Goal: Complete application form

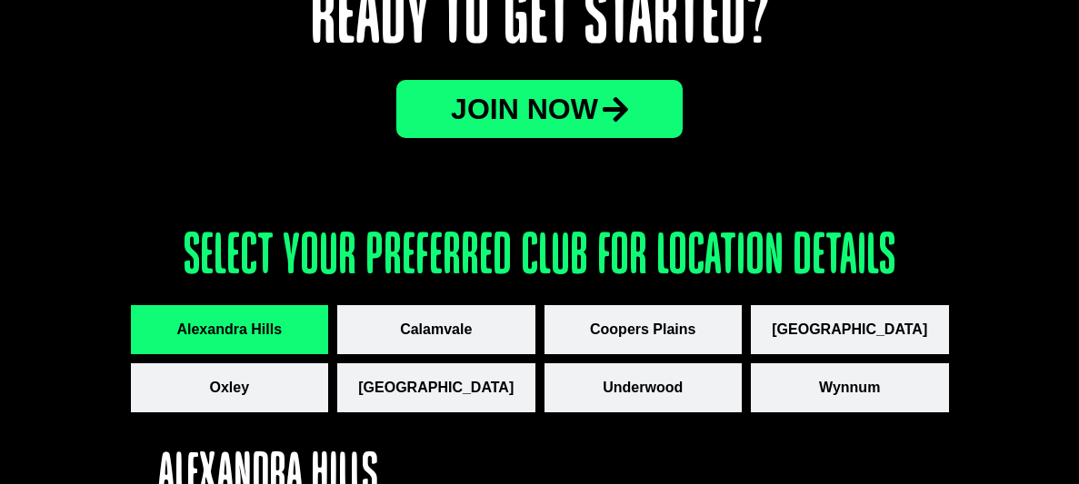
scroll to position [2361, 0]
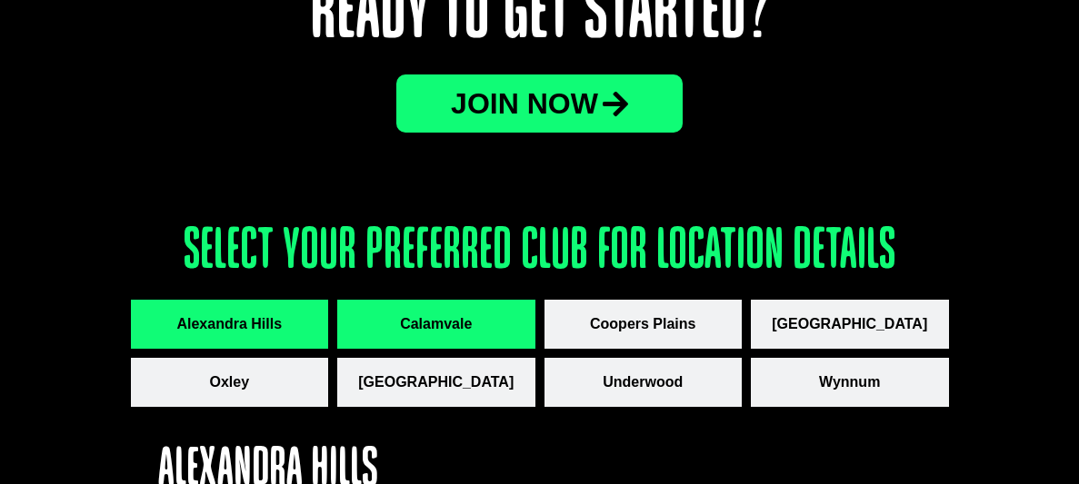
click at [466, 313] on button "Calamvale" at bounding box center [436, 324] width 198 height 49
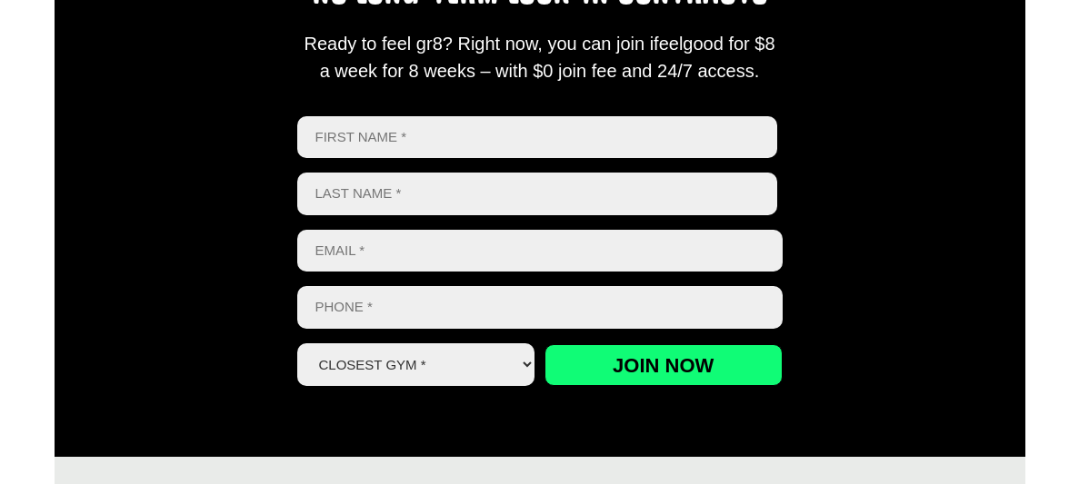
scroll to position [850, 0]
click at [454, 134] on input "First" at bounding box center [537, 137] width 481 height 43
type input "[PERSON_NAME]"
type input "Haira"
type input "0406074272"
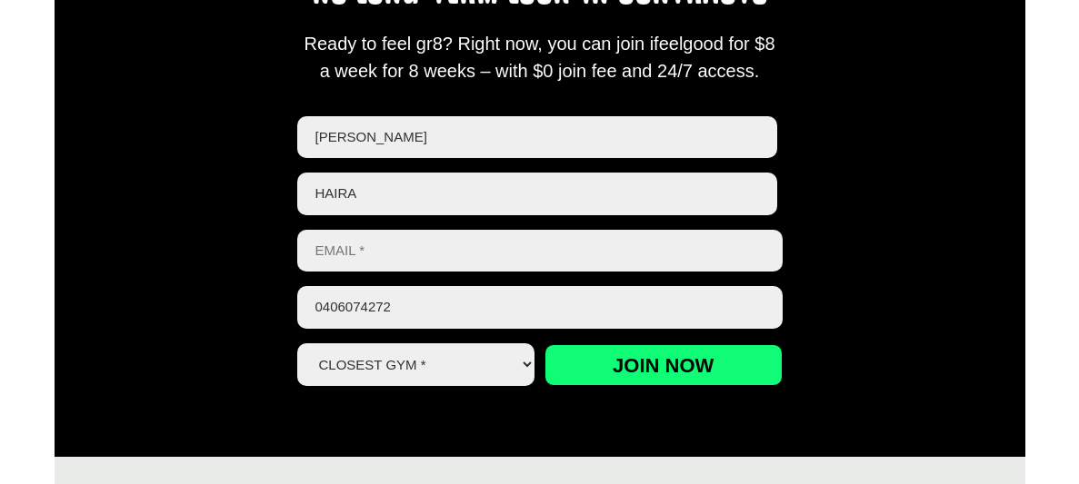
click at [442, 262] on input "Email *" at bounding box center [539, 251] width 485 height 43
type input "[EMAIL_ADDRESS][DOMAIN_NAME]"
click at [507, 368] on select "Closest Gym * [GEOGRAPHIC_DATA] [GEOGRAPHIC_DATA] [GEOGRAPHIC_DATA] [GEOGRAPHIC…" at bounding box center [416, 365] width 238 height 43
select select "Calamvale"
click at [297, 345] on select "Closest Gym * [GEOGRAPHIC_DATA] [GEOGRAPHIC_DATA] [GEOGRAPHIC_DATA] [GEOGRAPHIC…" at bounding box center [416, 365] width 238 height 43
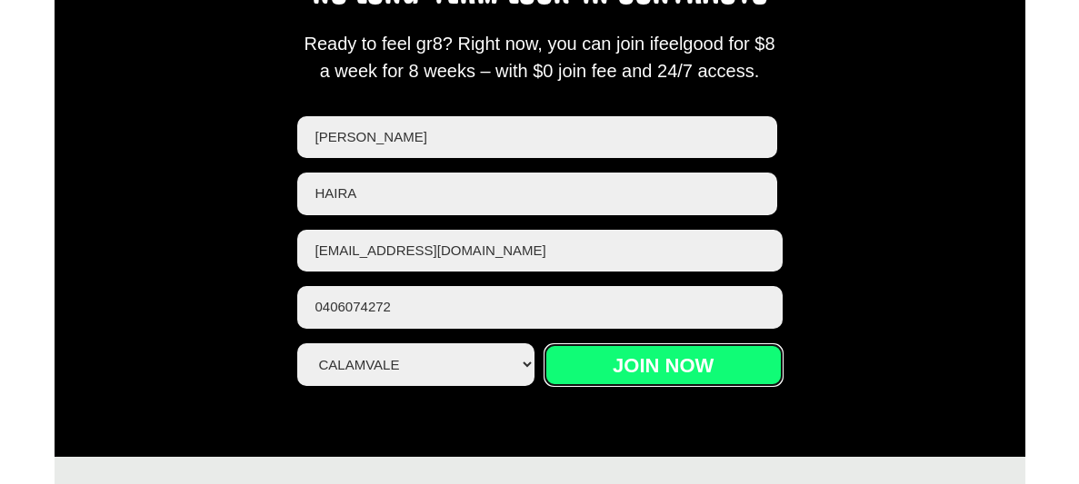
click at [717, 366] on input "Join now" at bounding box center [663, 365] width 238 height 42
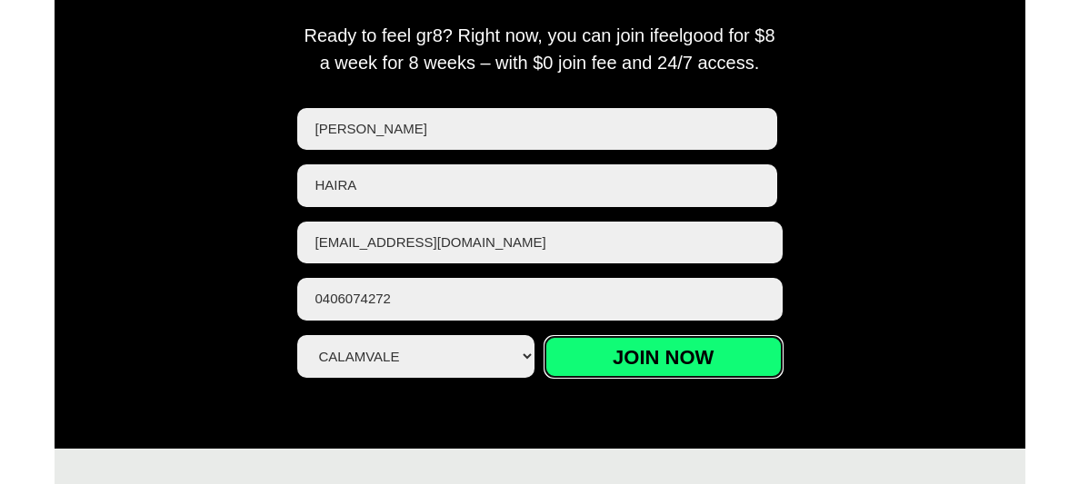
scroll to position [860, 0]
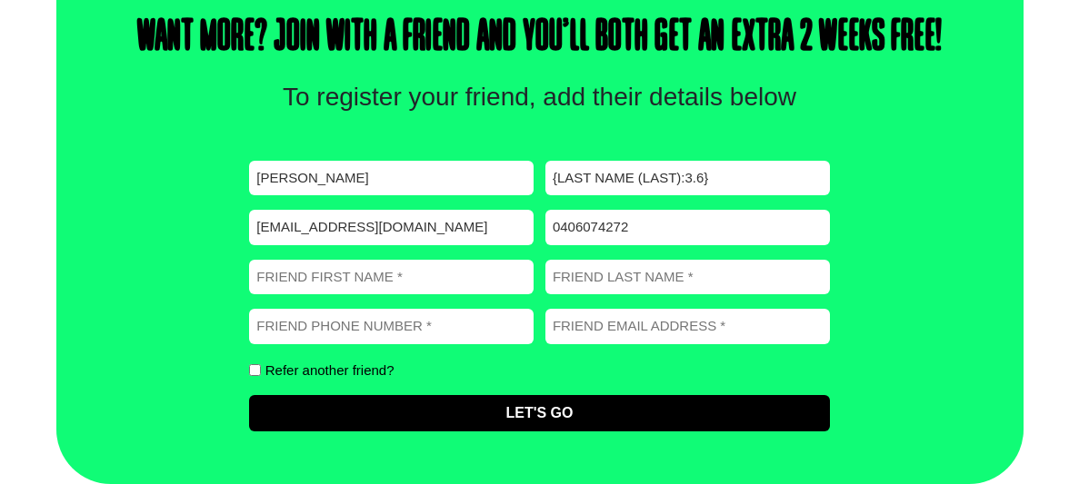
scroll to position [739, 0]
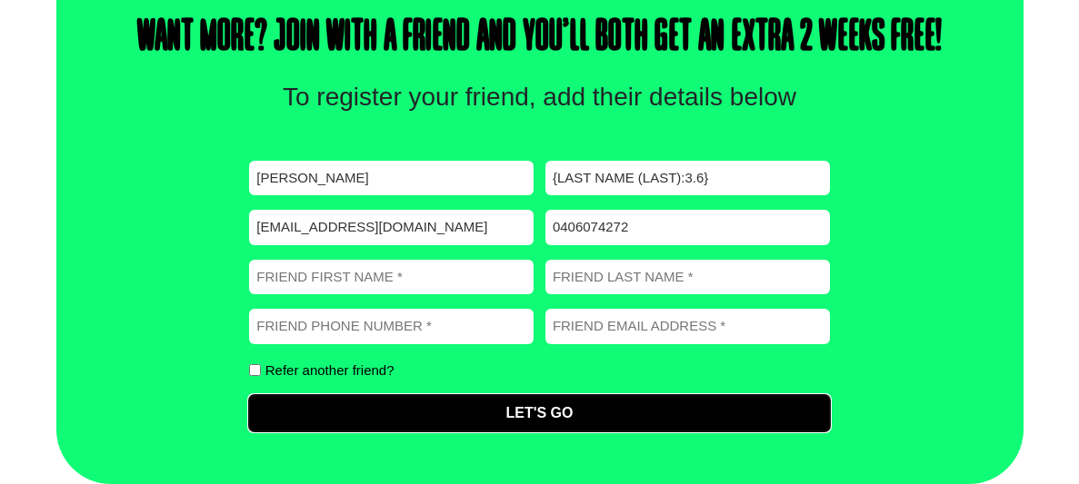
click at [553, 410] on input "Let's Go" at bounding box center [539, 413] width 580 height 36
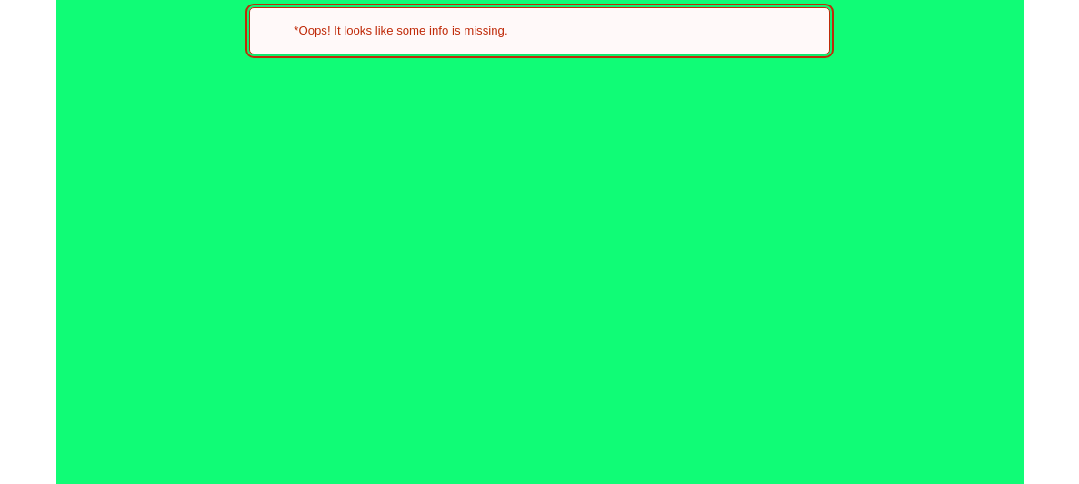
scroll to position [1024, 0]
